Goal: Task Accomplishment & Management: Manage account settings

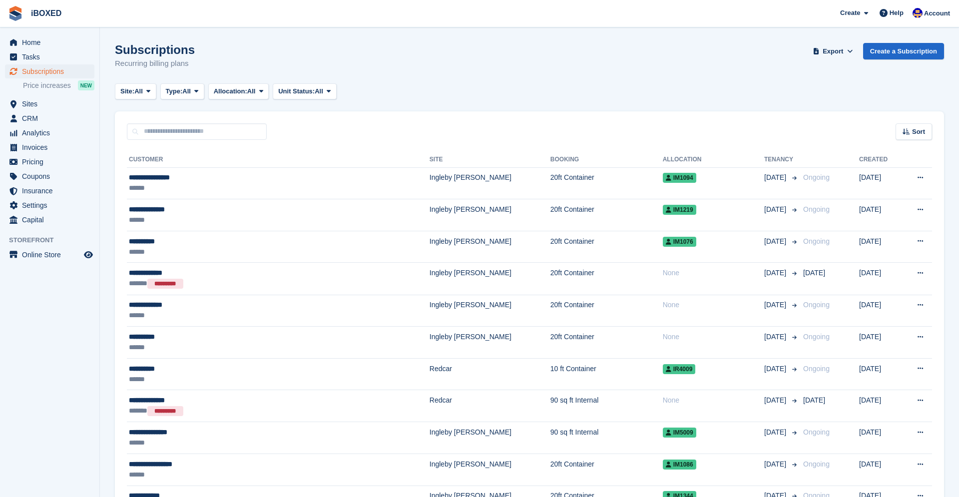
click at [51, 72] on span "Subscriptions" at bounding box center [52, 71] width 60 height 14
click at [41, 72] on span "Subscriptions" at bounding box center [52, 71] width 60 height 14
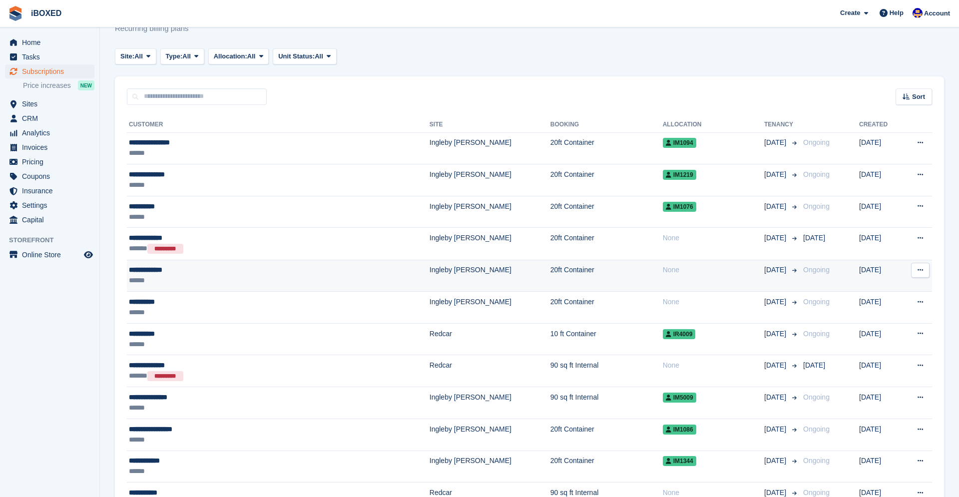
scroll to position [39, 0]
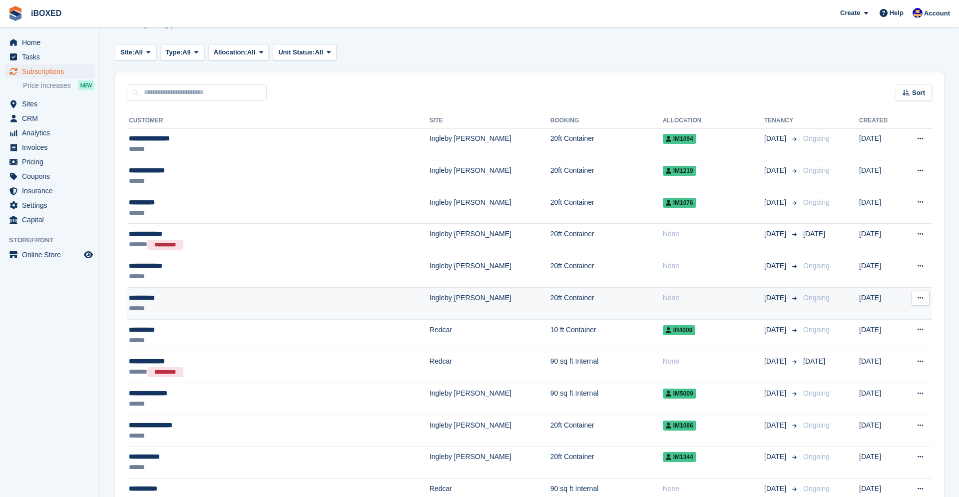
click at [663, 297] on div "None" at bounding box center [713, 298] width 101 height 10
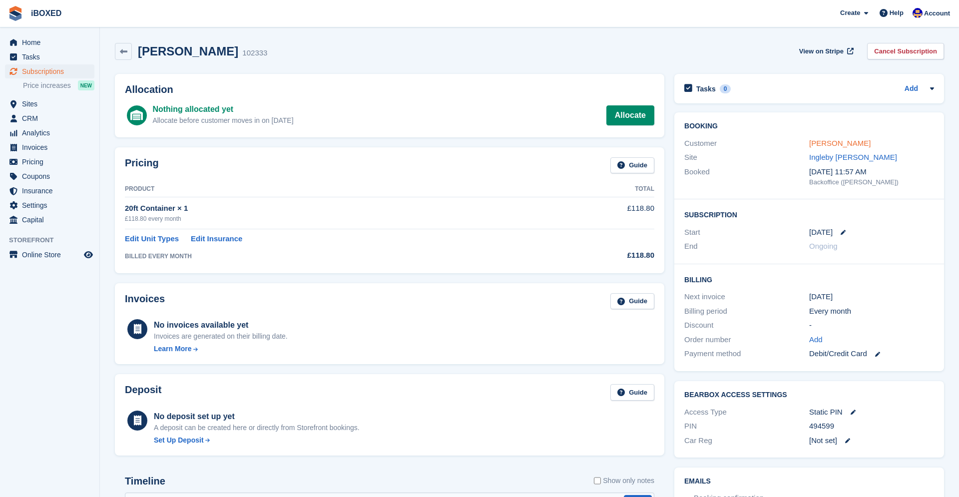
click at [840, 144] on link "[PERSON_NAME]" at bounding box center [840, 143] width 61 height 8
